Goal: Transaction & Acquisition: Purchase product/service

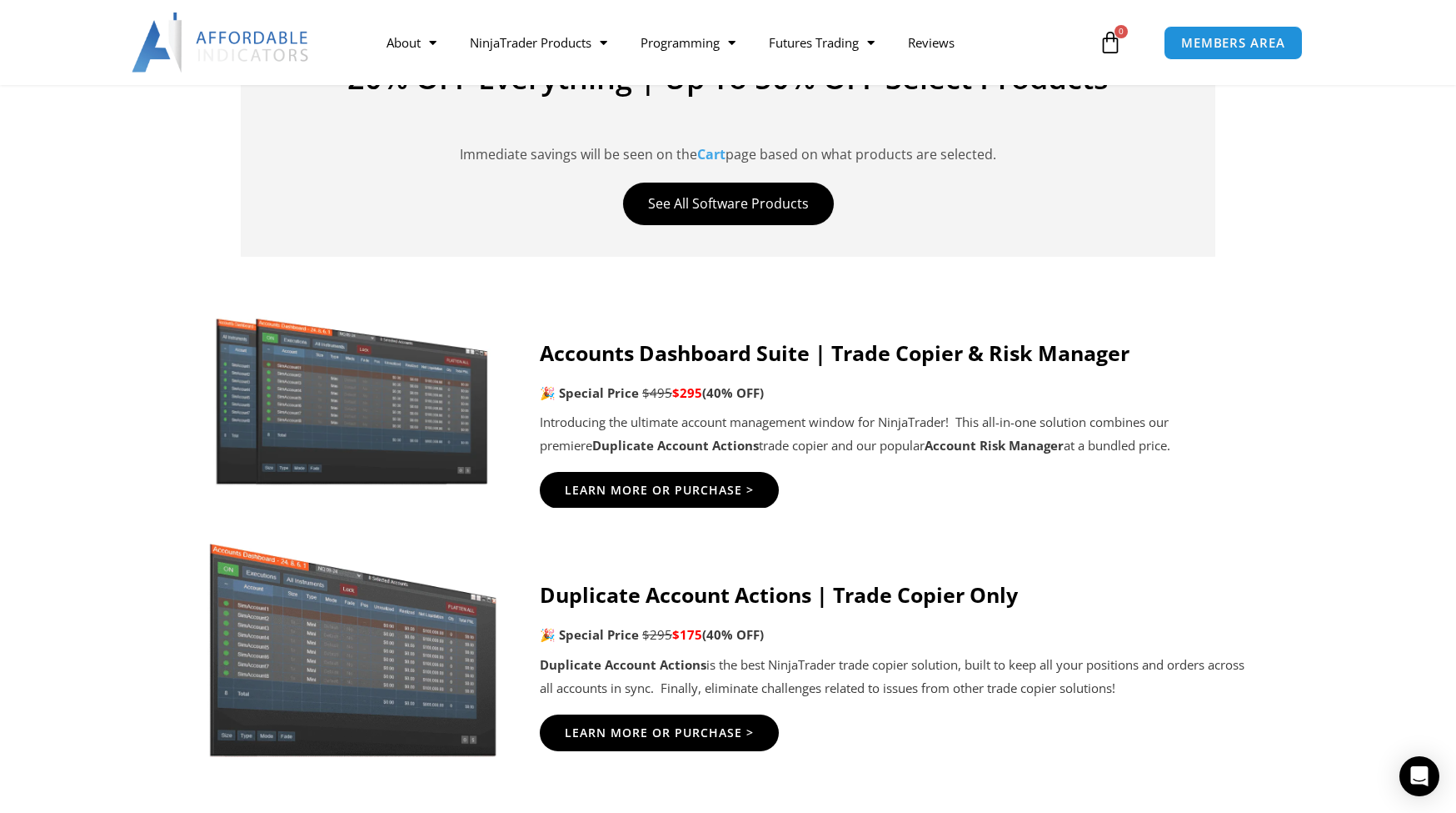
scroll to position [775, 0]
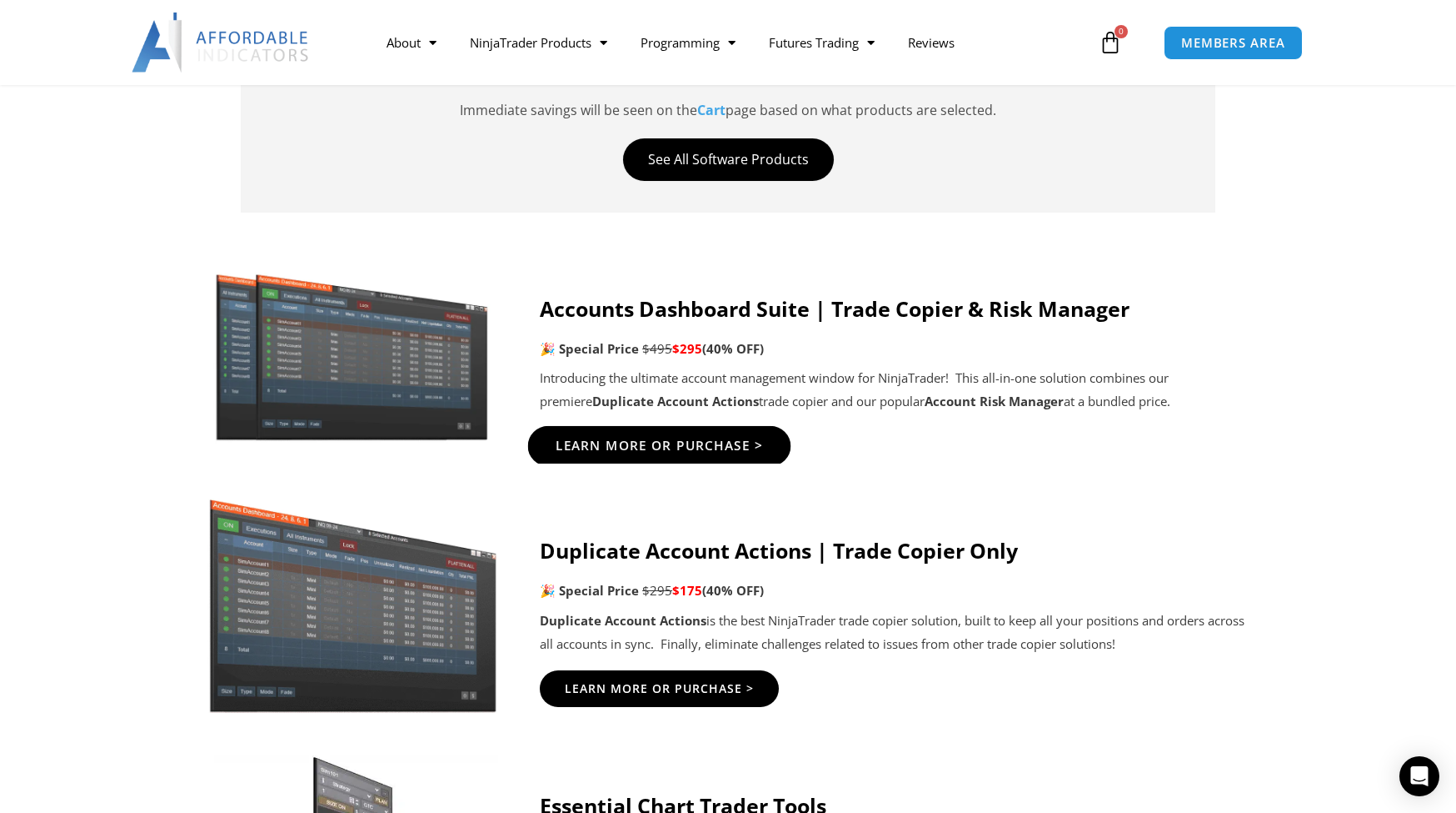
click at [646, 440] on span "Learn More Or Purchase >" at bounding box center [660, 446] width 209 height 12
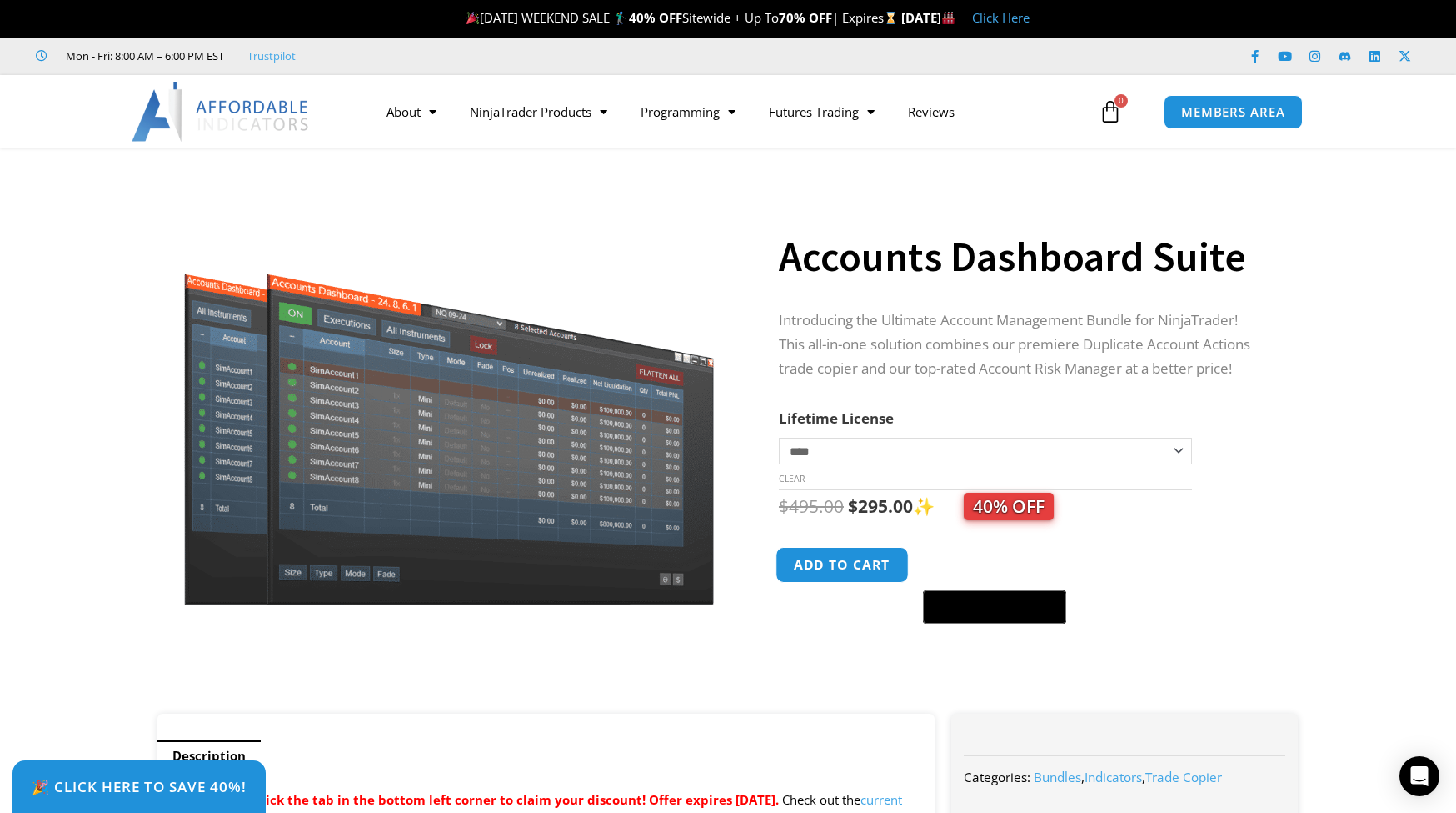
click at [845, 565] on button "Add to cart" at bounding box center [842, 564] width 133 height 35
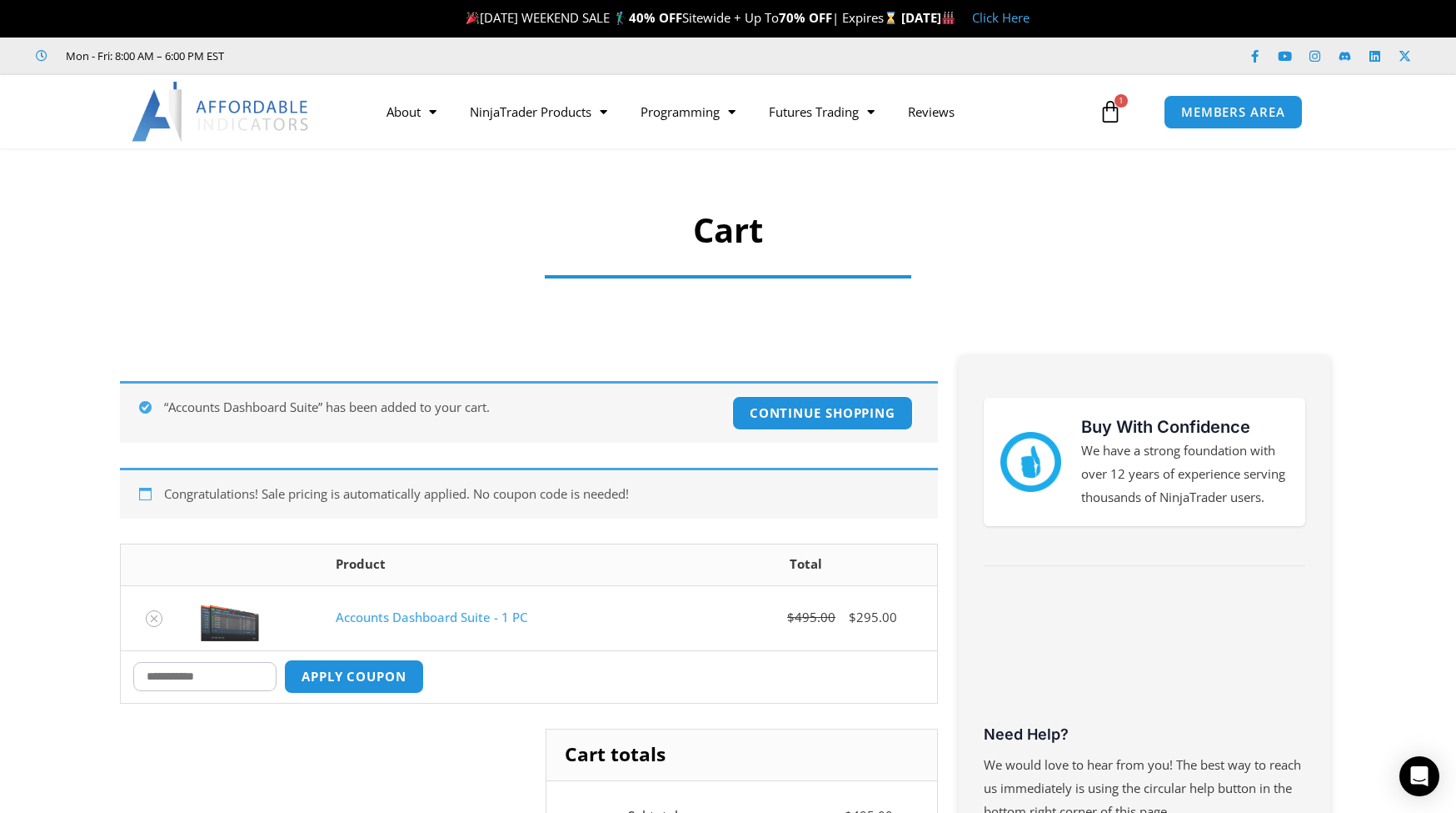
click at [222, 678] on input "Coupon:" at bounding box center [205, 676] width 143 height 29
paste input "****"
type input "****"
click at [378, 674] on button "Apply coupon" at bounding box center [355, 676] width 147 height 35
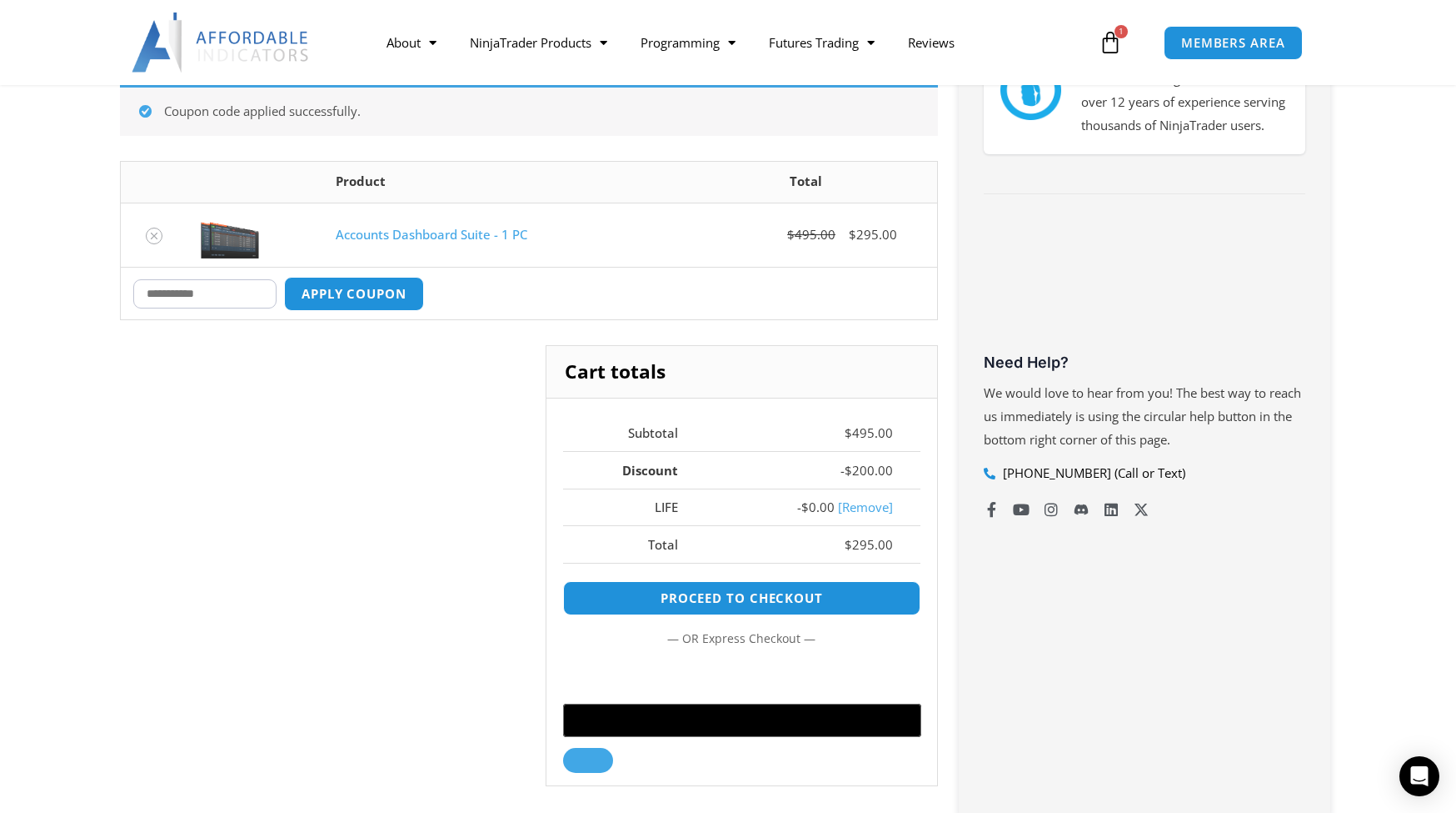
scroll to position [373, 0]
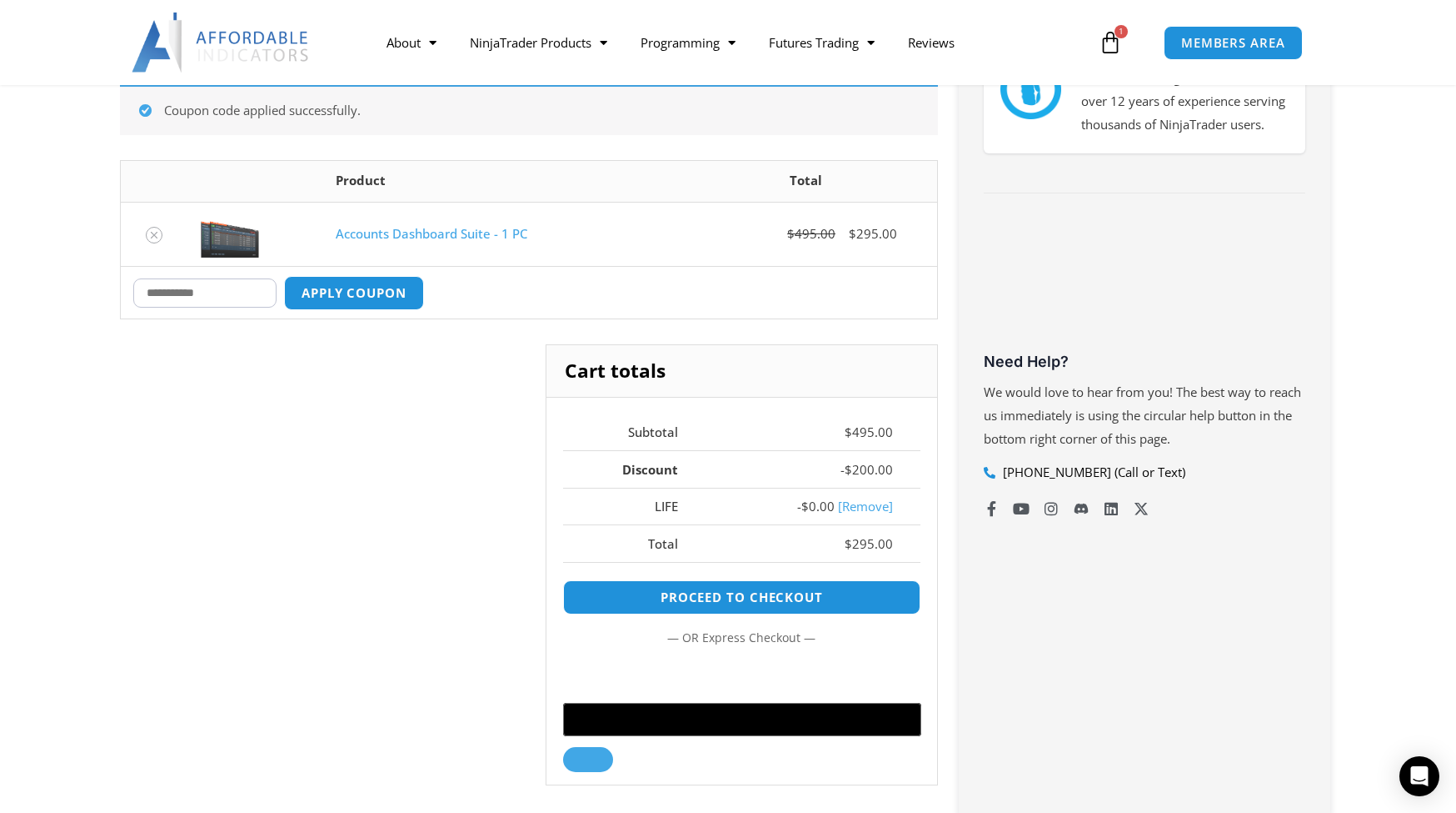
click at [1118, 42] on icon at bounding box center [1110, 42] width 23 height 23
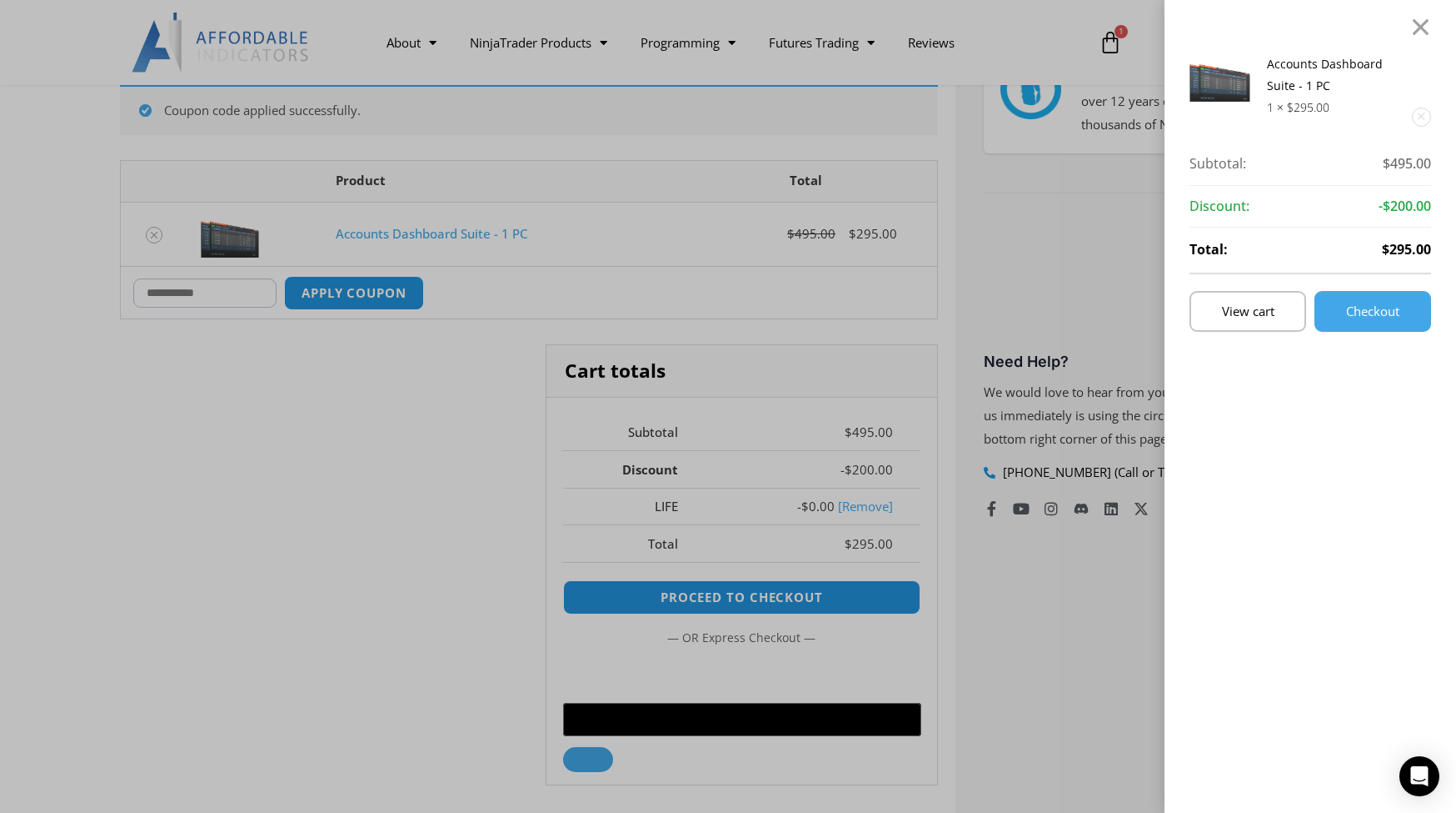
click at [1418, 121] on link "Remove this item" at bounding box center [1422, 116] width 18 height 18
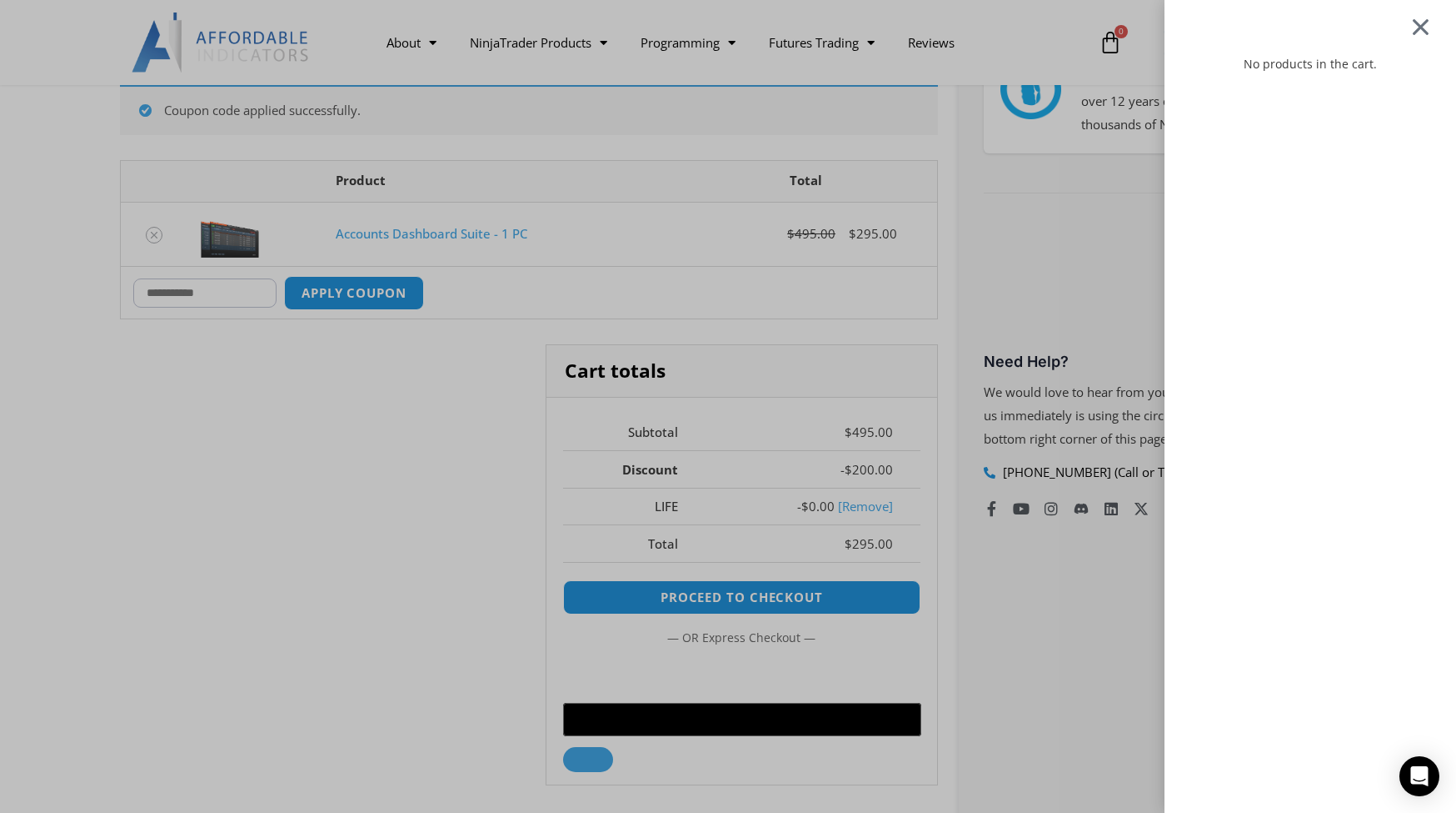
click at [1422, 25] on div at bounding box center [1421, 26] width 20 height 20
